Goal: Task Accomplishment & Management: Use online tool/utility

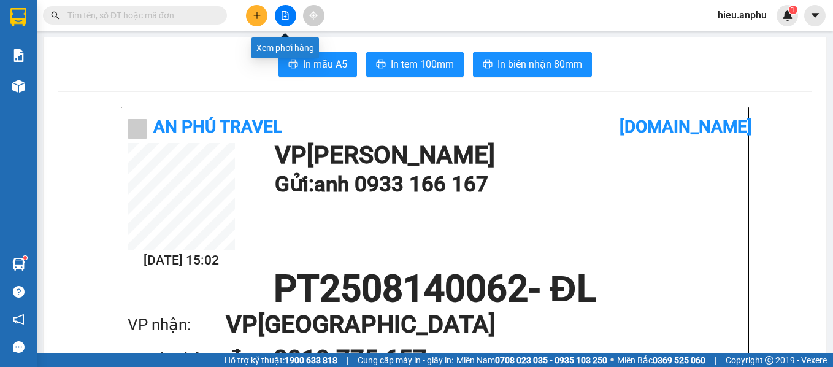
click at [284, 17] on icon "file-add" at bounding box center [285, 15] width 9 height 9
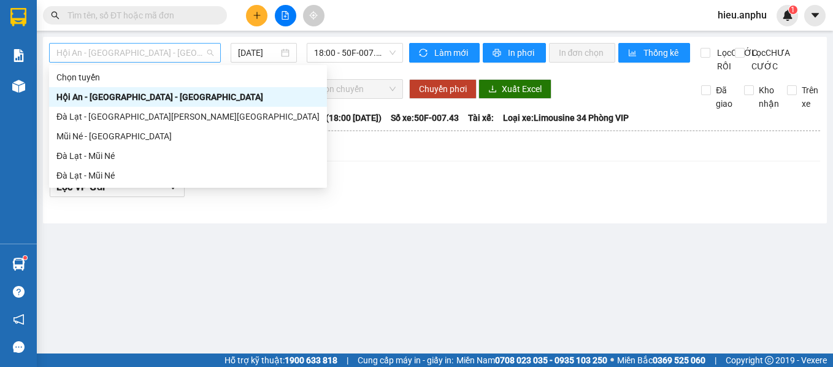
click at [128, 52] on span "Hội An - [GEOGRAPHIC_DATA] - [GEOGRAPHIC_DATA]" at bounding box center [134, 53] width 157 height 18
click at [109, 151] on div "Đà Lạt - Mũi Né" at bounding box center [187, 156] width 263 height 14
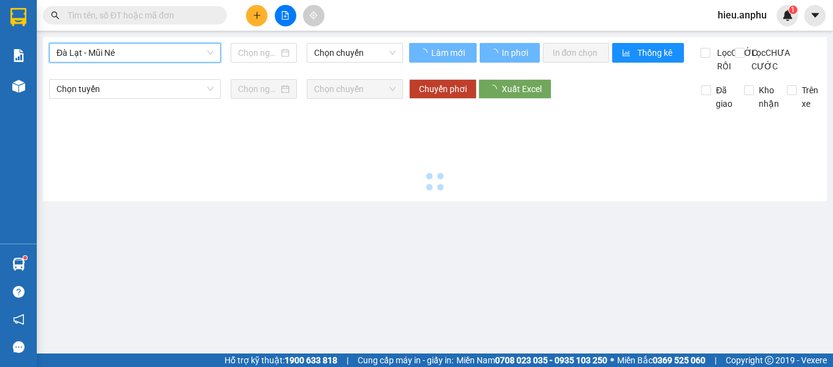
type input "[DATE]"
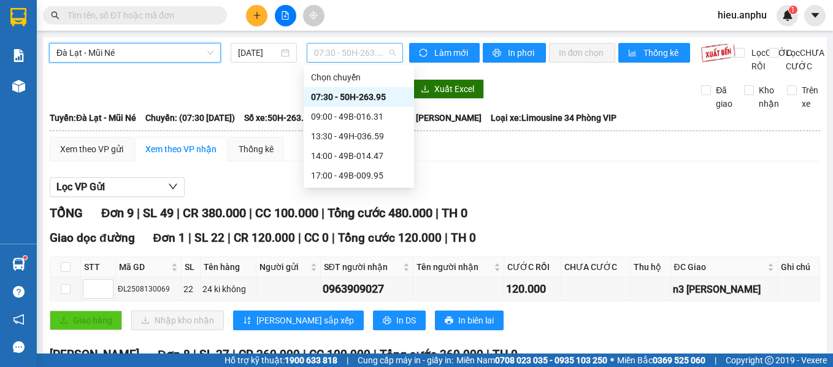
click at [372, 52] on span "07:30 - 50H-263.95" at bounding box center [355, 53] width 82 height 18
click at [364, 136] on div "13:30 - 49H-036.59" at bounding box center [359, 136] width 96 height 14
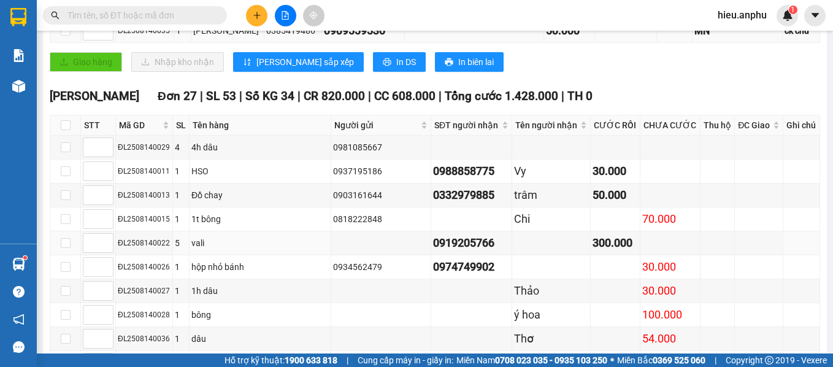
scroll to position [368, 0]
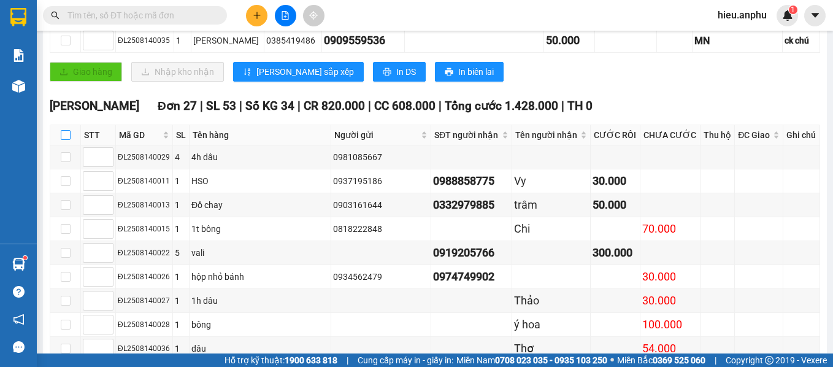
click at [63, 140] on input "checkbox" at bounding box center [66, 135] width 10 height 10
checkbox input "true"
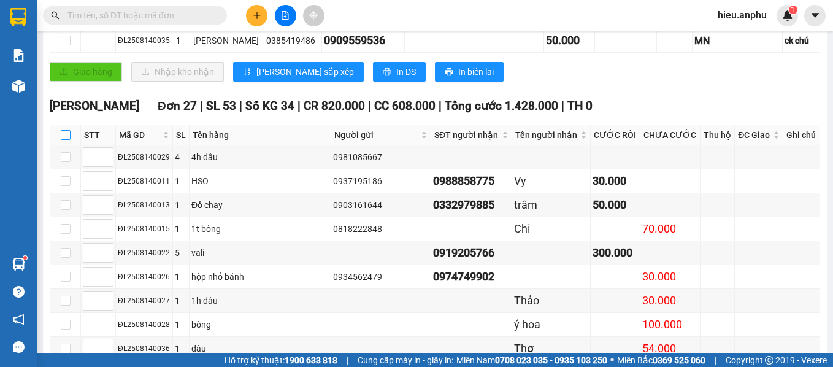
checkbox input "true"
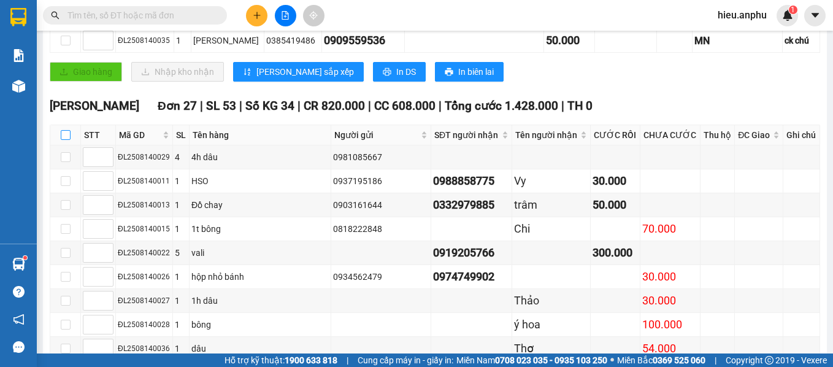
checkbox input "true"
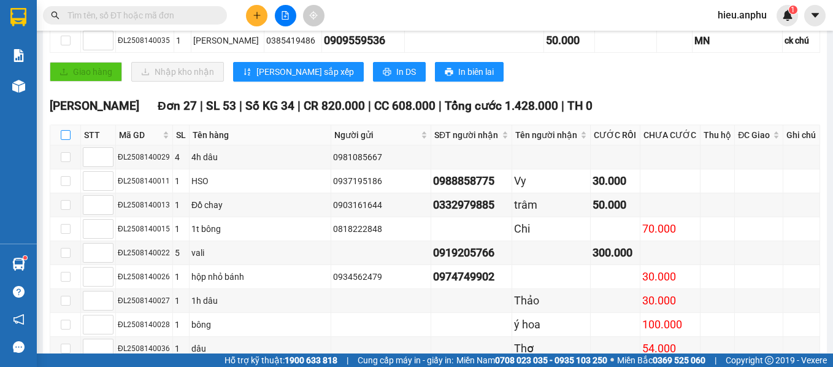
checkbox input "true"
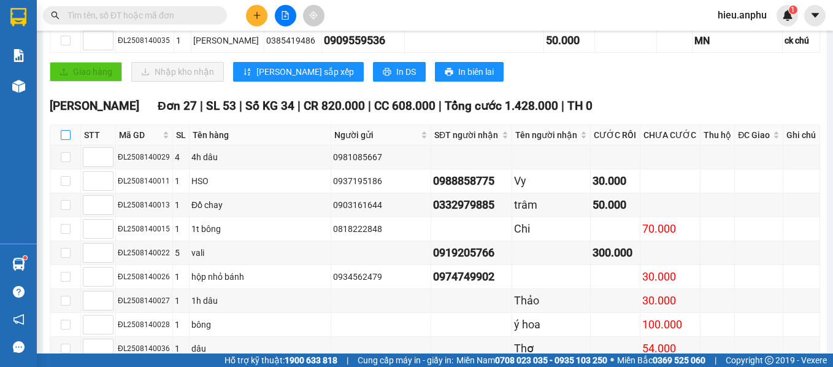
checkbox input "true"
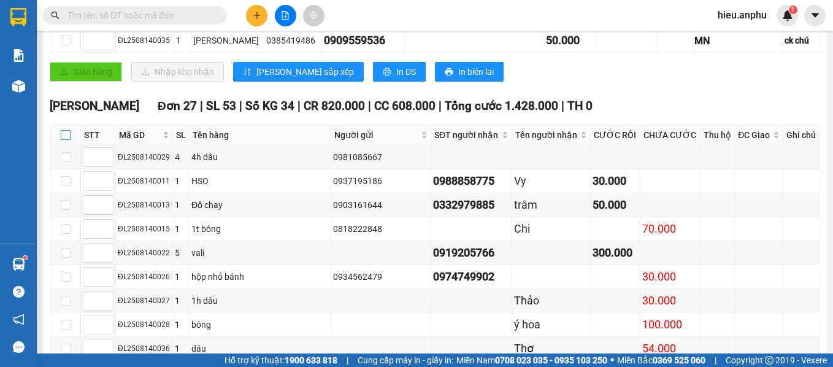
checkbox input "true"
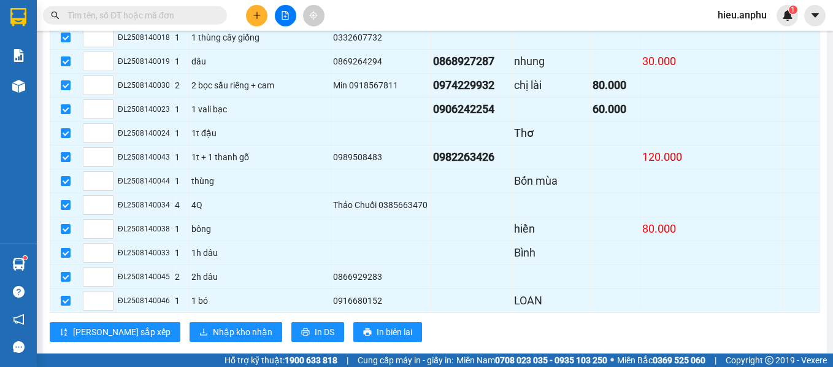
scroll to position [883, 0]
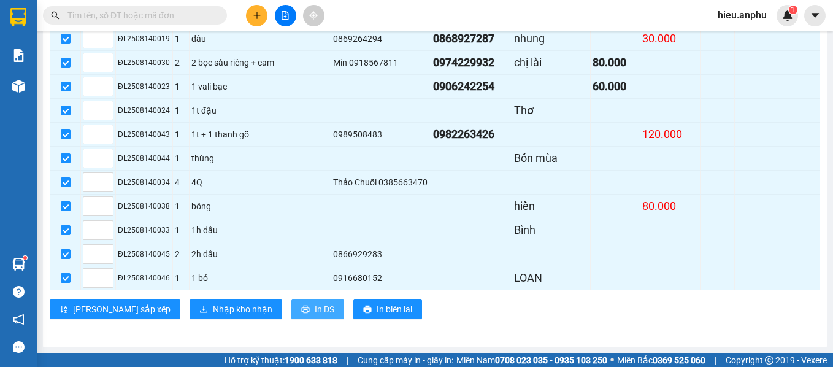
click at [315, 306] on span "In DS" at bounding box center [325, 310] width 20 height 14
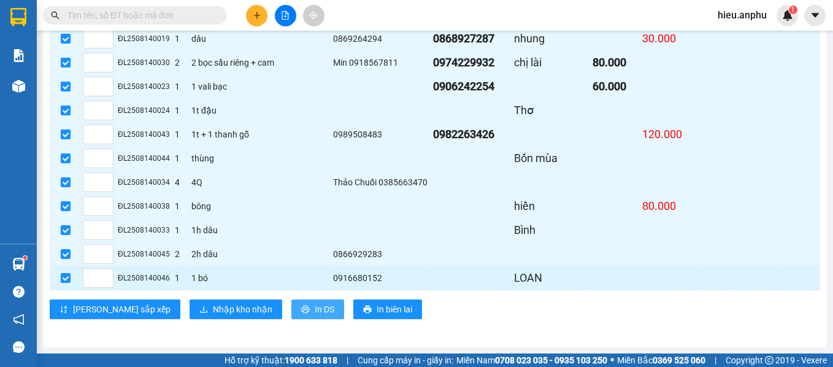
scroll to position [0, 0]
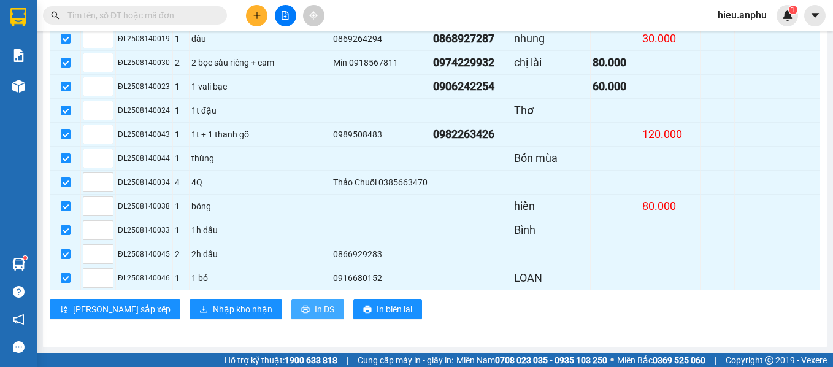
click at [315, 311] on span "In DS" at bounding box center [325, 310] width 20 height 14
click at [152, 18] on input "text" at bounding box center [140, 16] width 145 height 14
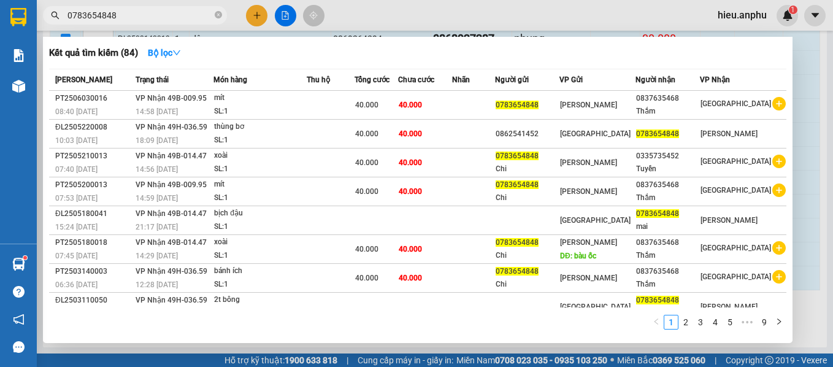
type input "0783654848"
click at [215, 16] on icon "close-circle" at bounding box center [218, 14] width 7 height 7
